Goal: Task Accomplishment & Management: Manage account settings

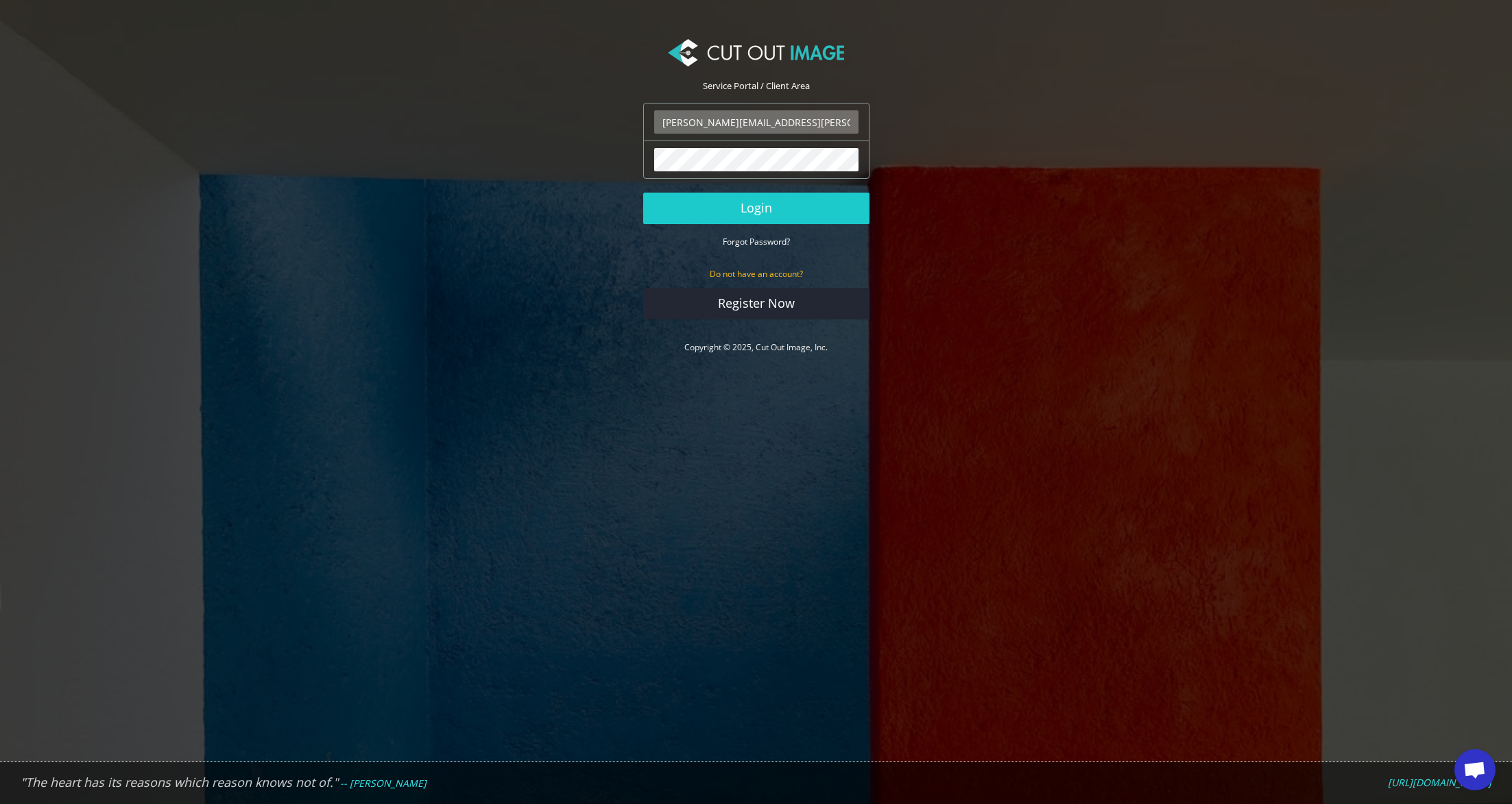
type input "[PERSON_NAME][EMAIL_ADDRESS][PERSON_NAME][DOMAIN_NAME]"
click at [756, 207] on button "Login" at bounding box center [756, 208] width 226 height 31
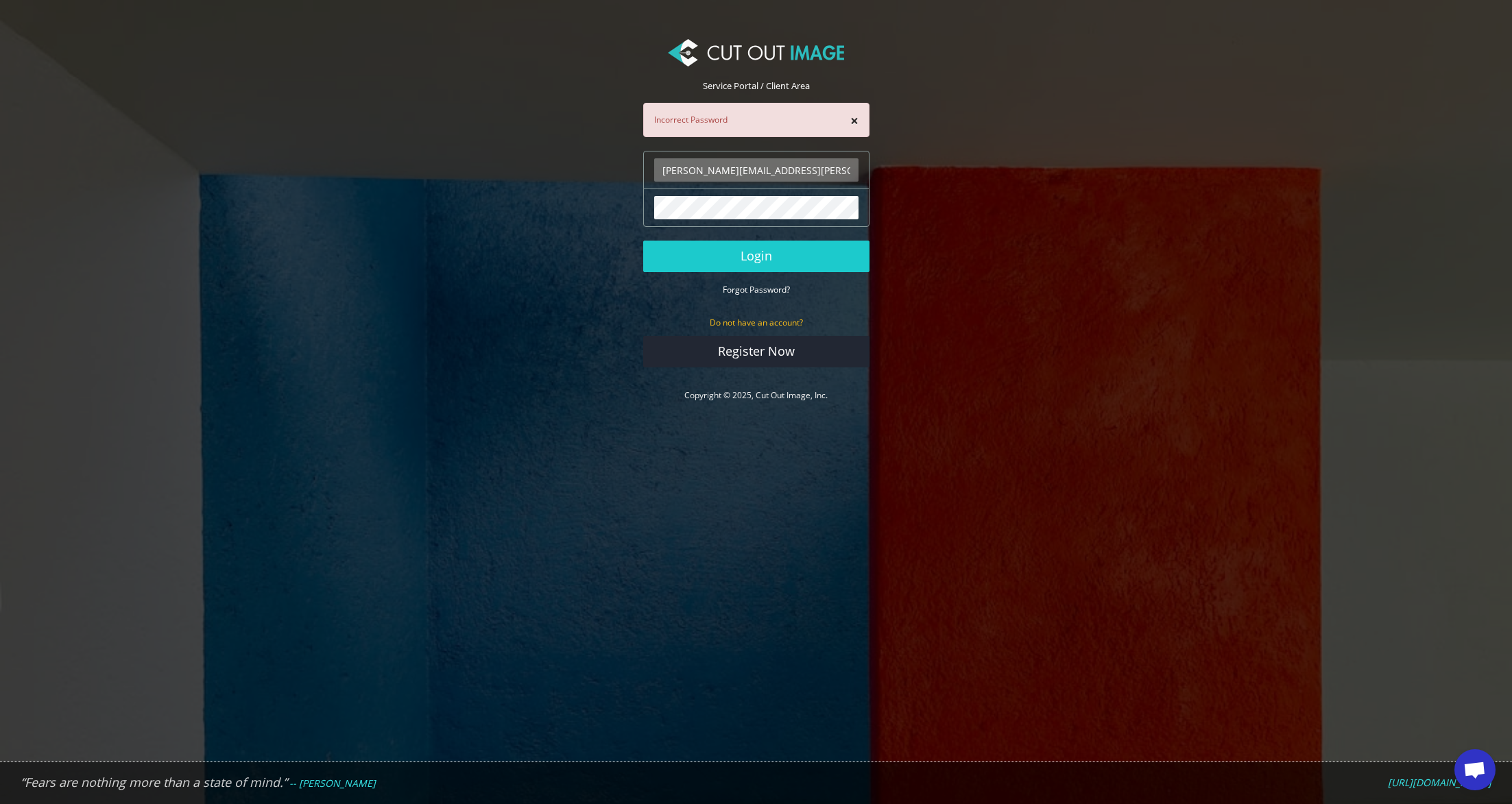
click at [778, 290] on small "Forgot Password?" at bounding box center [756, 289] width 67 height 11
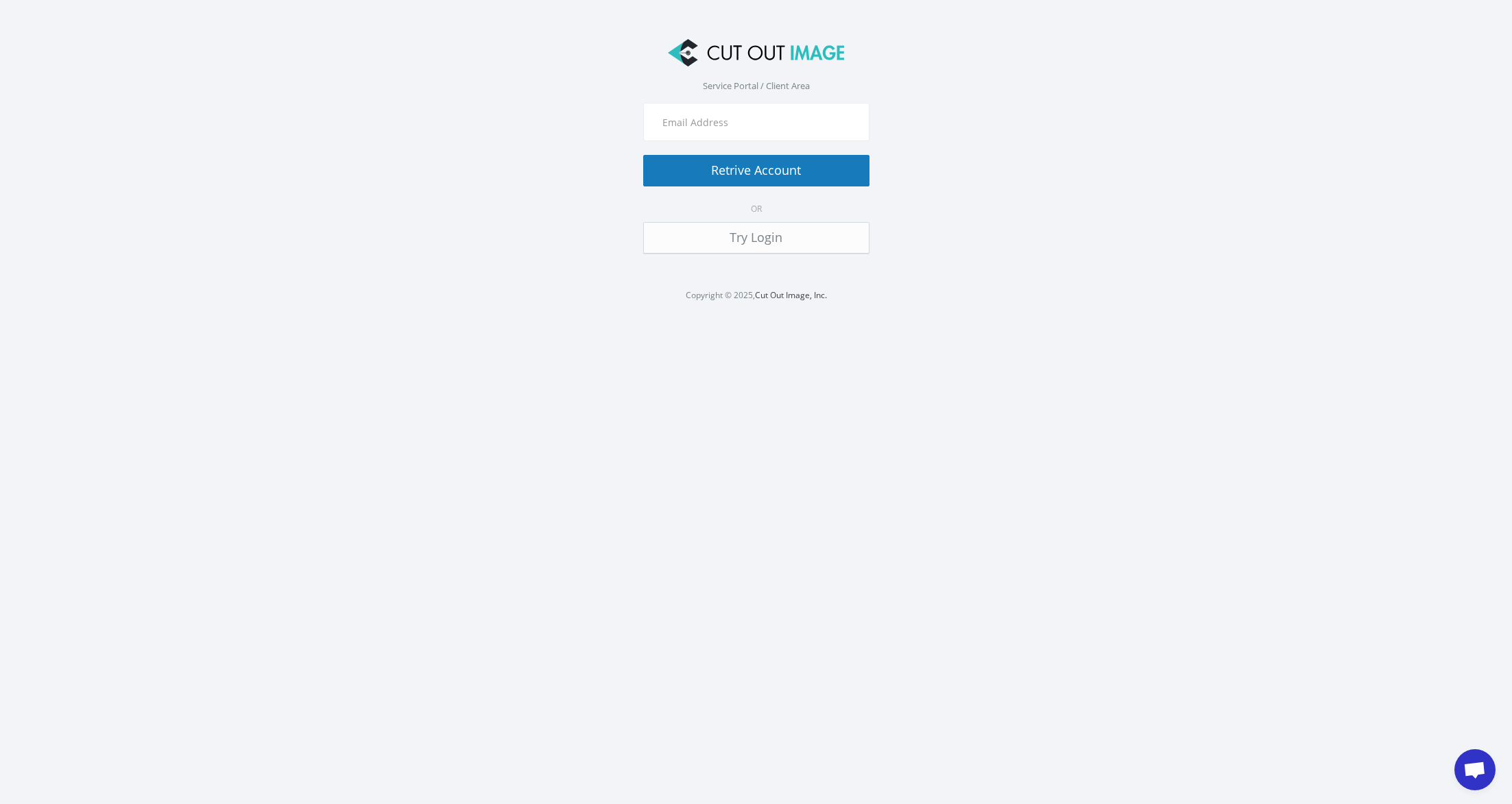
click at [751, 108] on div at bounding box center [756, 122] width 226 height 38
click at [741, 131] on input "text" at bounding box center [756, 122] width 204 height 23
type input "Ryan.alioto@boombah.com"
click at [756, 170] on button "Retrive Account" at bounding box center [756, 170] width 226 height 31
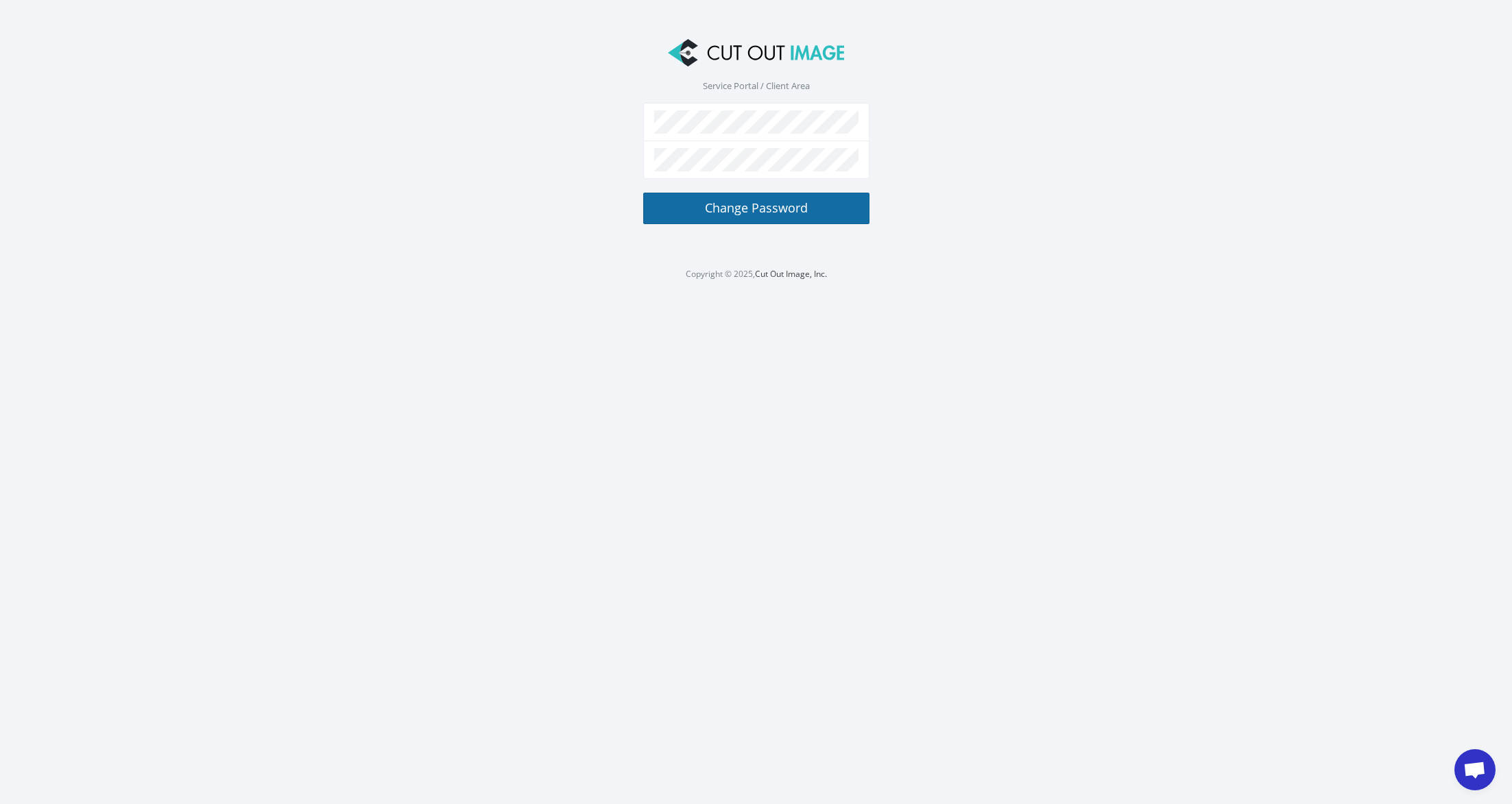
click at [763, 209] on button "Change Password" at bounding box center [756, 208] width 226 height 31
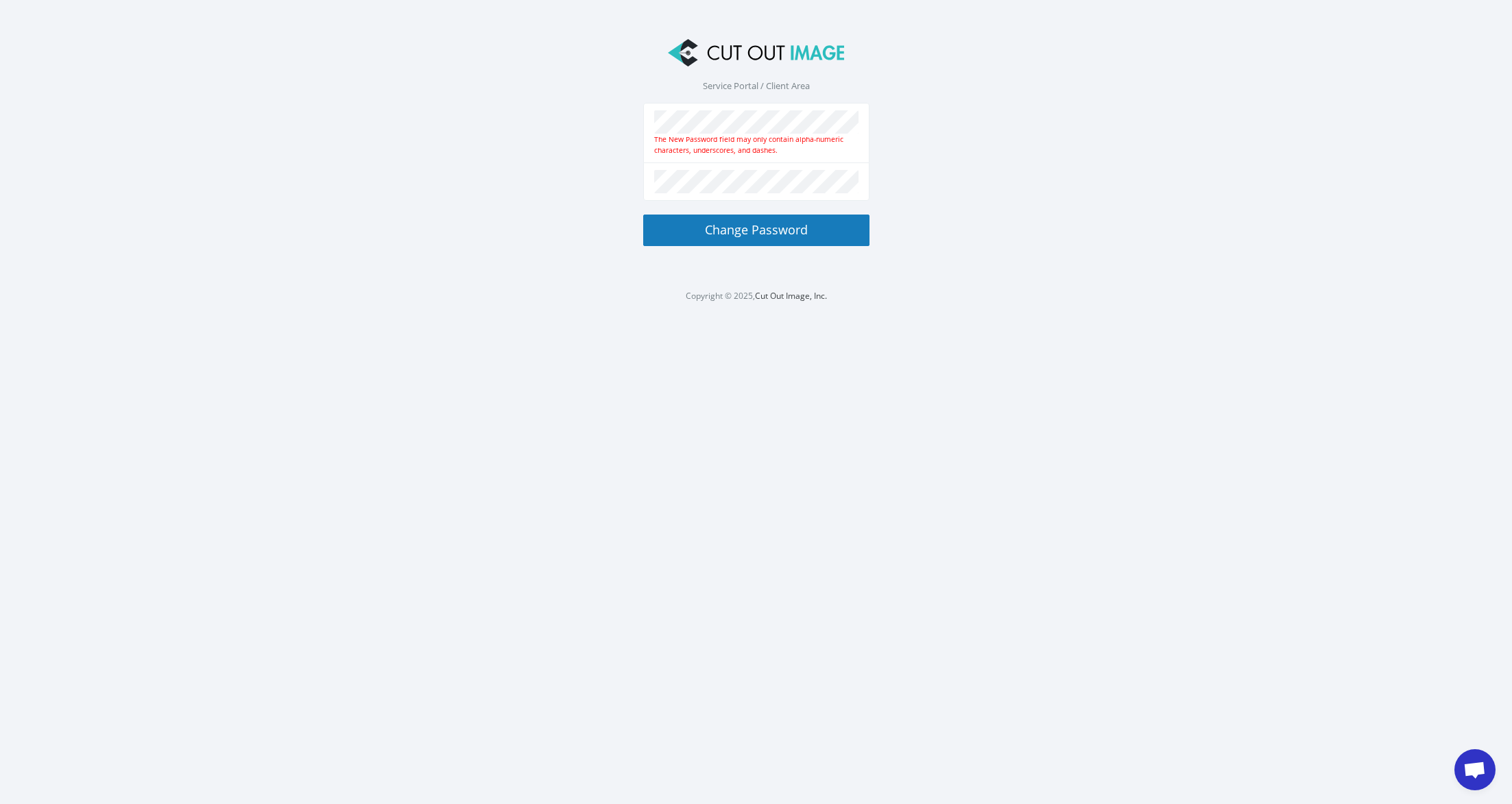
click at [717, 134] on div "The New Password field may only contain alpha-numeric characters, underscores, …" at bounding box center [756, 144] width 204 height 22
click at [756, 228] on button "Change Password" at bounding box center [756, 230] width 226 height 31
click at [757, 239] on button "Change Password" at bounding box center [756, 230] width 226 height 31
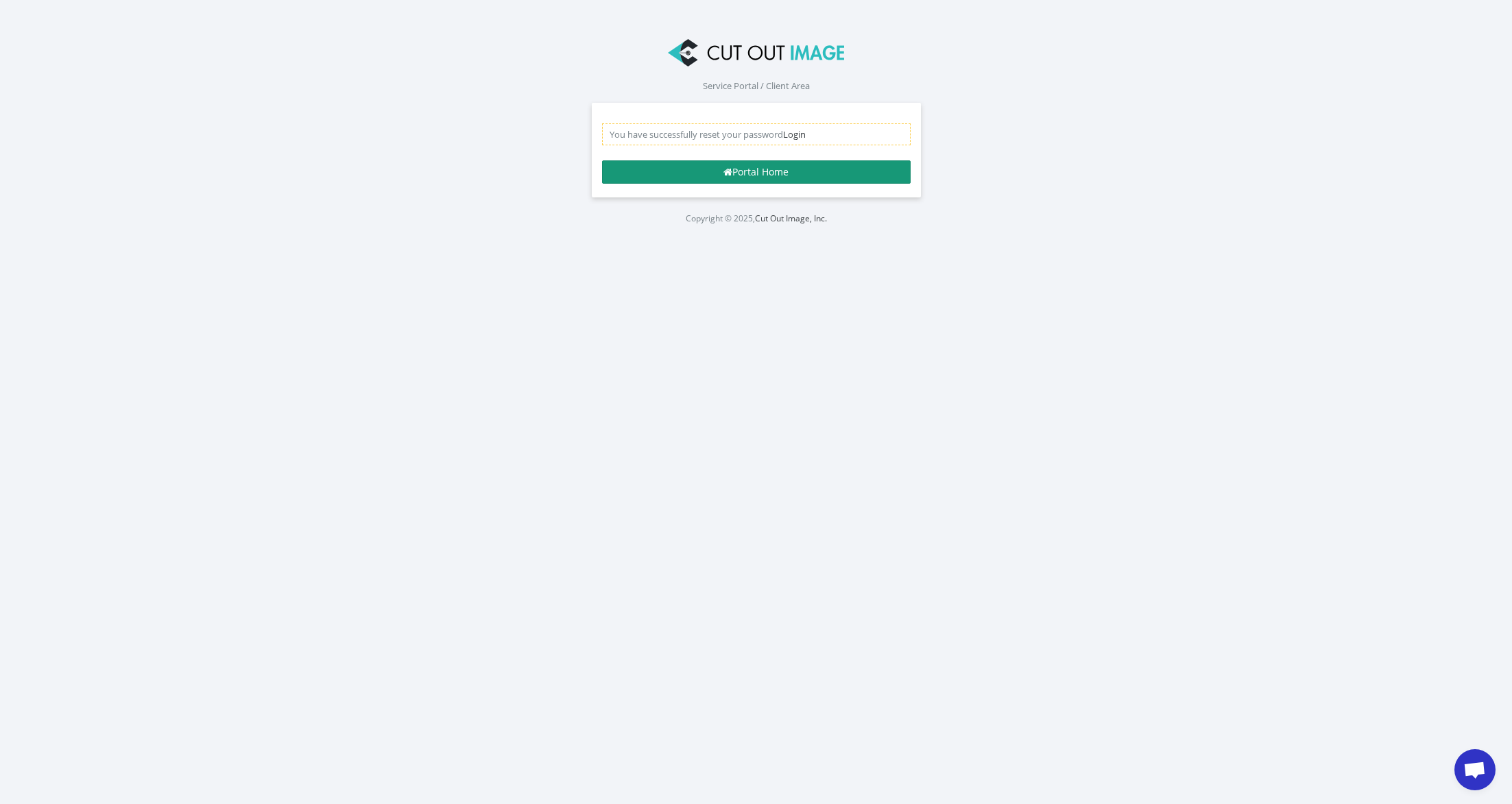
click at [774, 176] on link "Portal Home" at bounding box center [756, 172] width 309 height 23
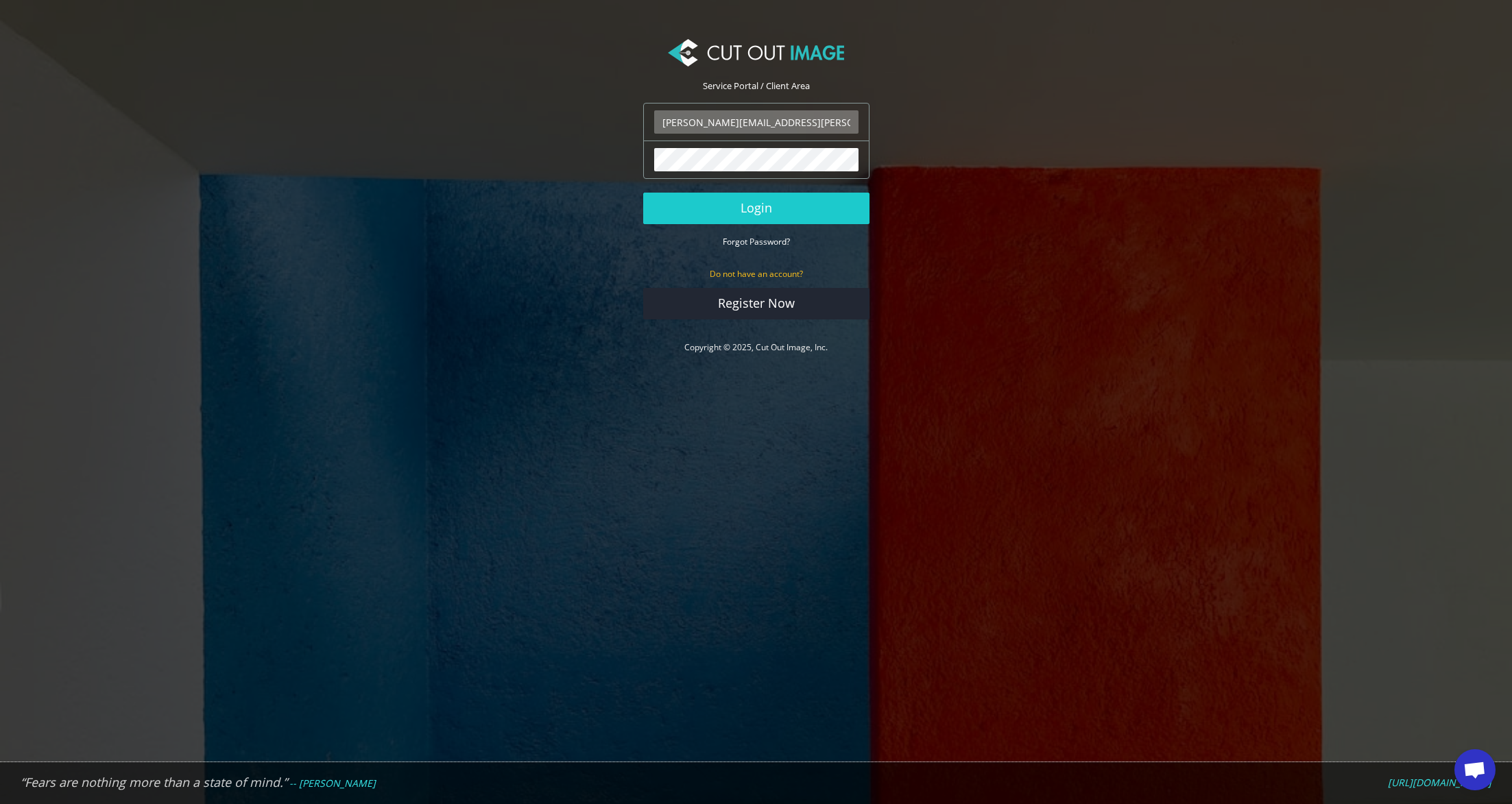
type input "[PERSON_NAME][EMAIL_ADDRESS][PERSON_NAME][DOMAIN_NAME]"
click at [784, 217] on button "Login" at bounding box center [756, 208] width 226 height 31
